Goal: Transaction & Acquisition: Subscribe to service/newsletter

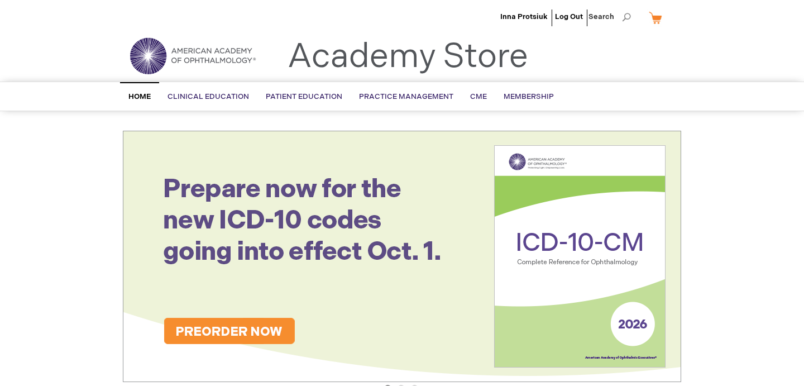
click at [657, 21] on link "My Cart" at bounding box center [660, 18] width 27 height 20
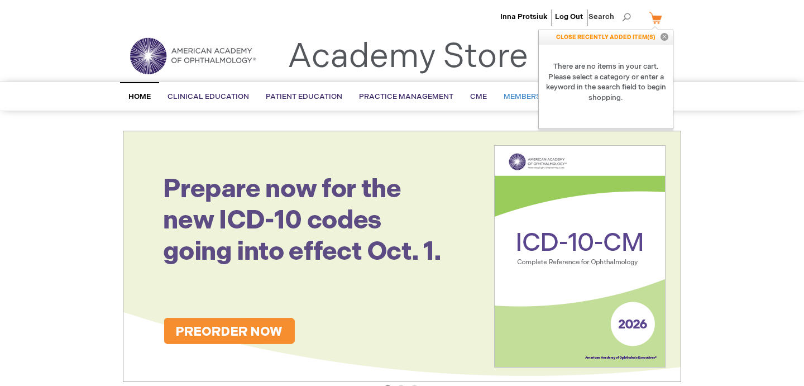
click at [517, 90] on link "Membership" at bounding box center [528, 96] width 67 height 27
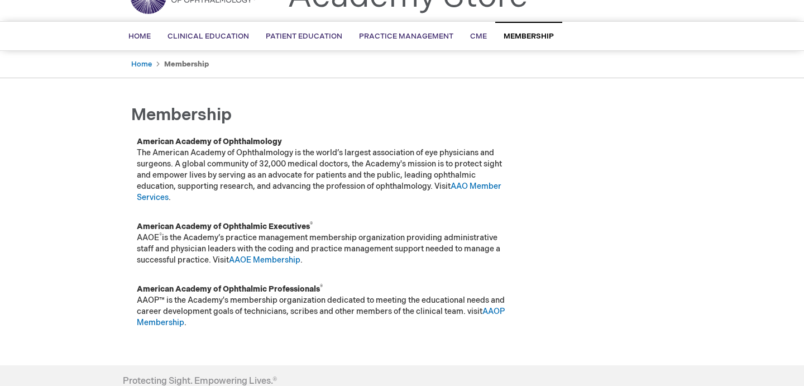
scroll to position [89, 0]
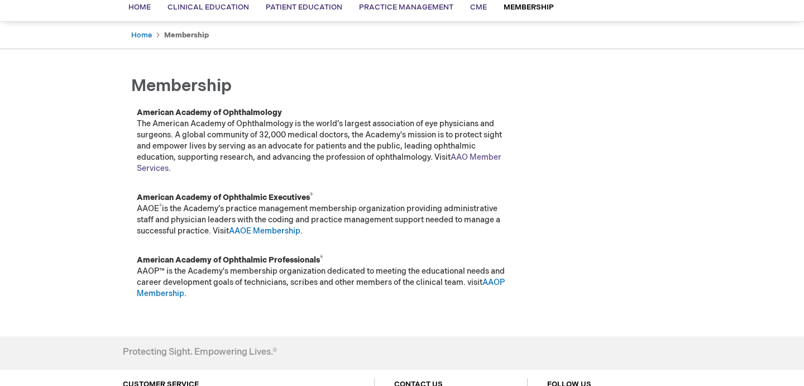
click at [159, 166] on link "AAO Member Services" at bounding box center [319, 162] width 365 height 21
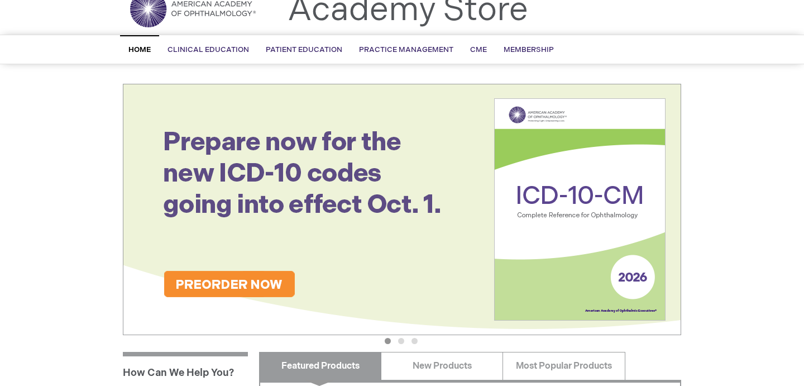
scroll to position [50, 0]
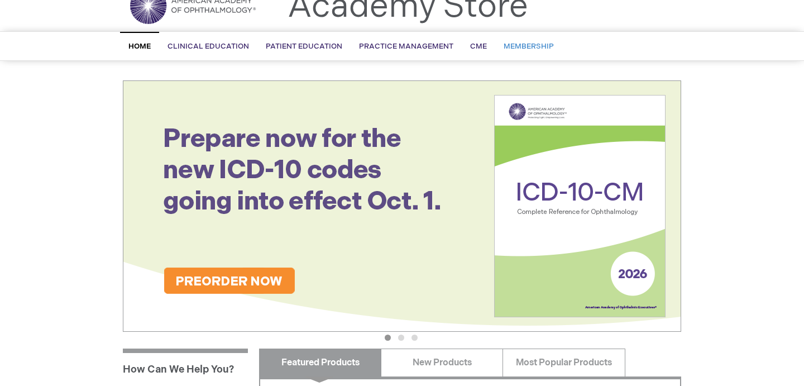
click at [522, 50] on span "Membership" at bounding box center [529, 46] width 50 height 9
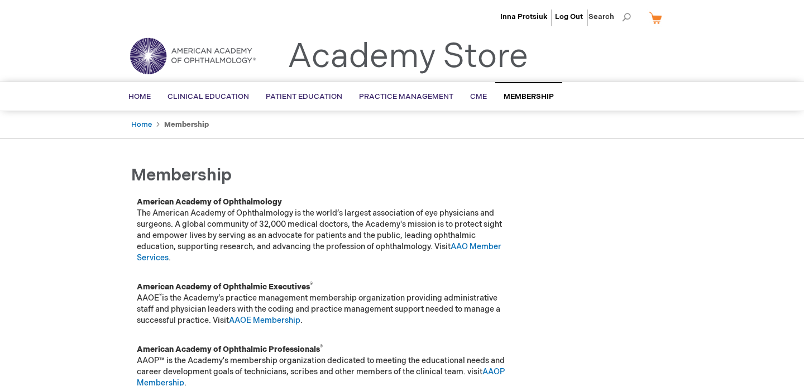
click at [49, 218] on div "Inna Protsiuk Log Out Search My Cart CLOSE RECENTLY ADDED ITEM(S) Close There a…" at bounding box center [402, 301] width 804 height 603
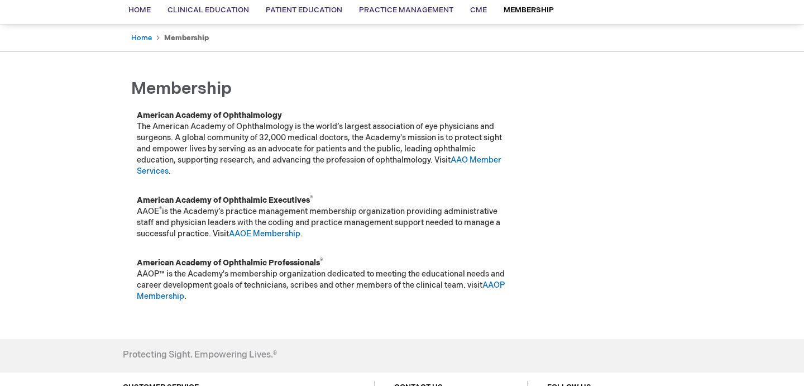
scroll to position [85, 0]
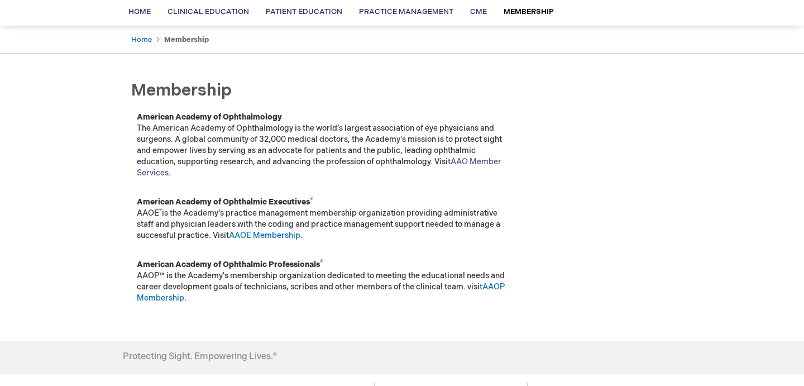
click at [154, 170] on link "AAO Member Services" at bounding box center [319, 167] width 365 height 21
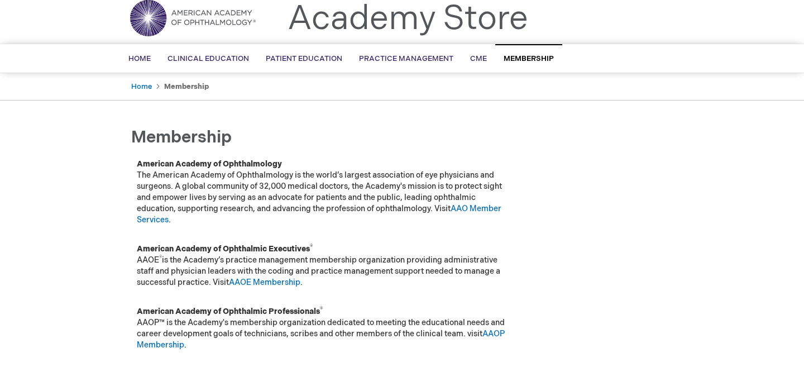
scroll to position [37, 0]
click at [153, 220] on link "AAO Member Services" at bounding box center [319, 214] width 365 height 21
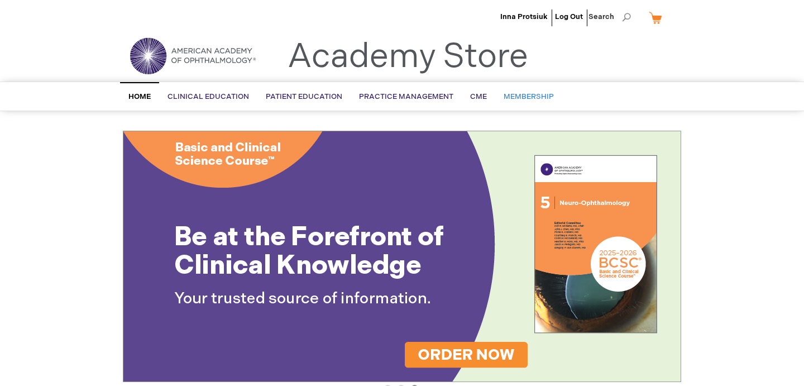
click at [519, 98] on span "Membership" at bounding box center [529, 96] width 50 height 9
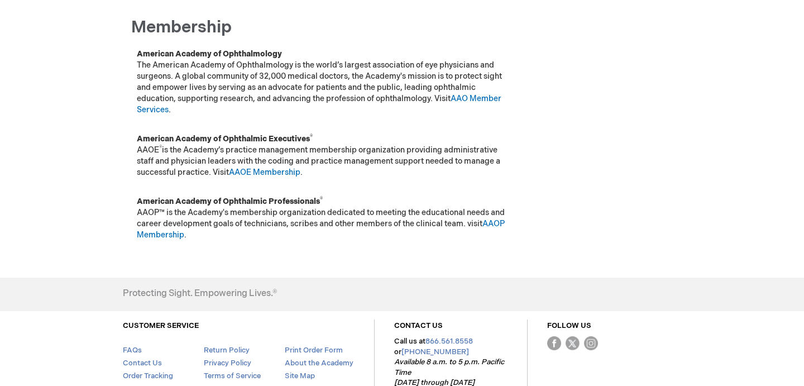
scroll to position [142, 0]
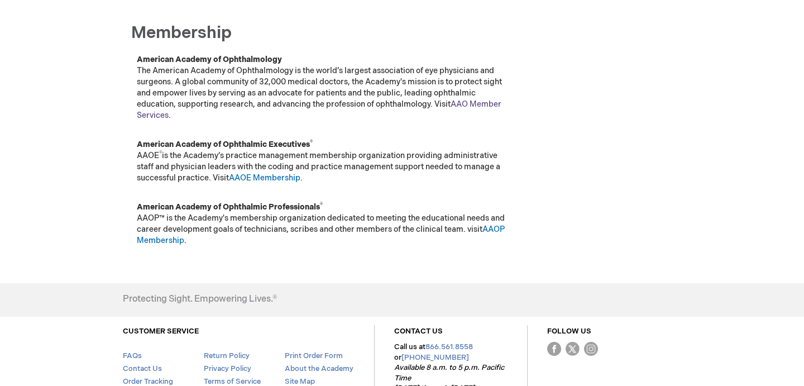
click at [155, 113] on link "AAO Member Services" at bounding box center [319, 109] width 365 height 21
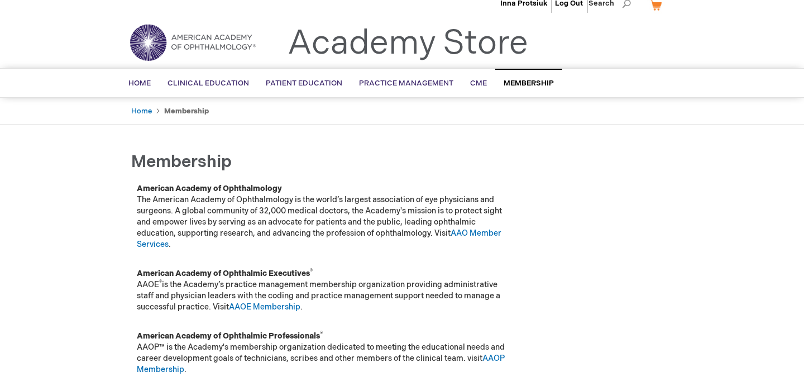
scroll to position [13, 0]
click at [532, 80] on span "Membership" at bounding box center [529, 83] width 50 height 9
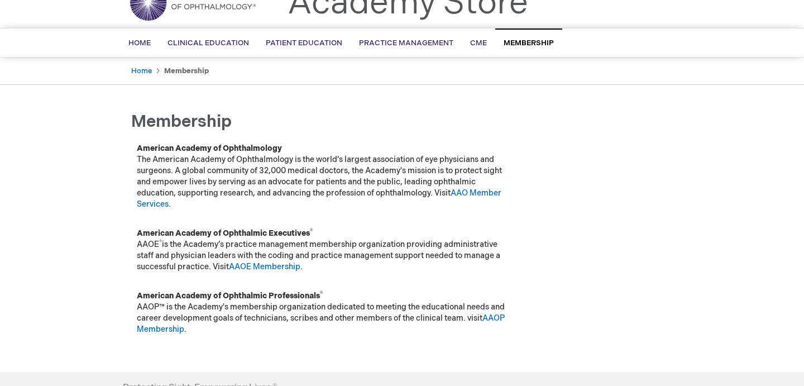
scroll to position [59, 0]
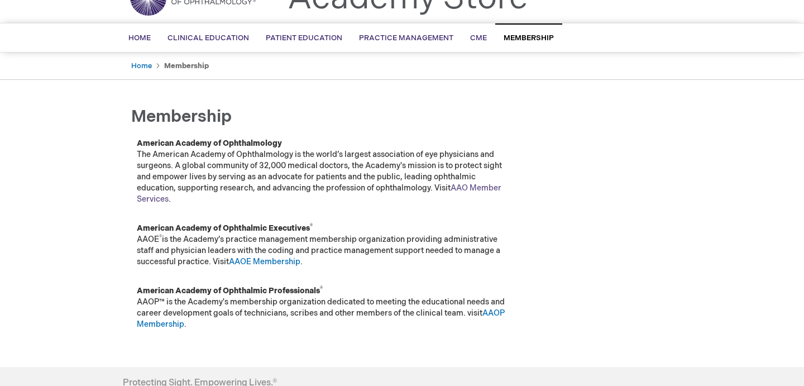
click at [159, 199] on link "AAO Member Services" at bounding box center [319, 193] width 365 height 21
